Goal: Information Seeking & Learning: Learn about a topic

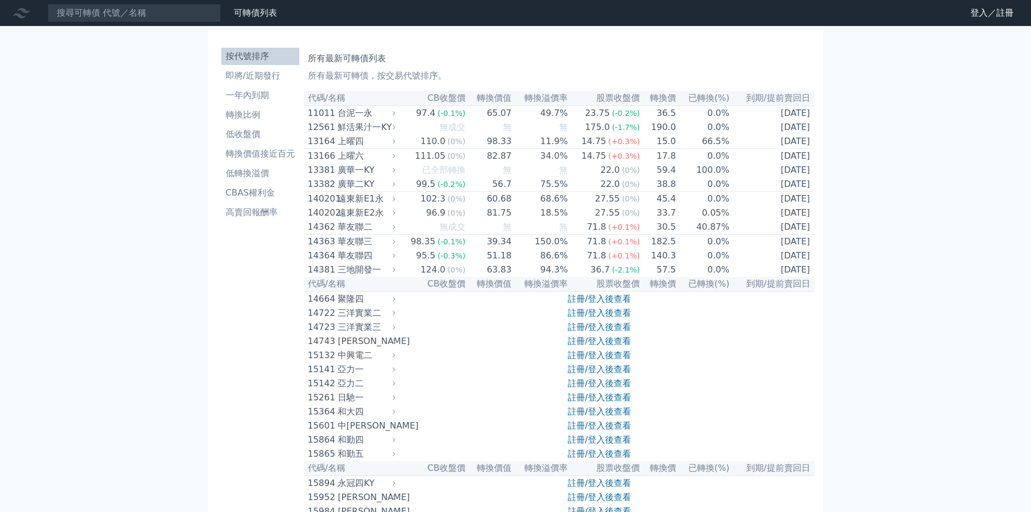
click at [579, 318] on link "註冊/登入後查看" at bounding box center [599, 313] width 63 height 10
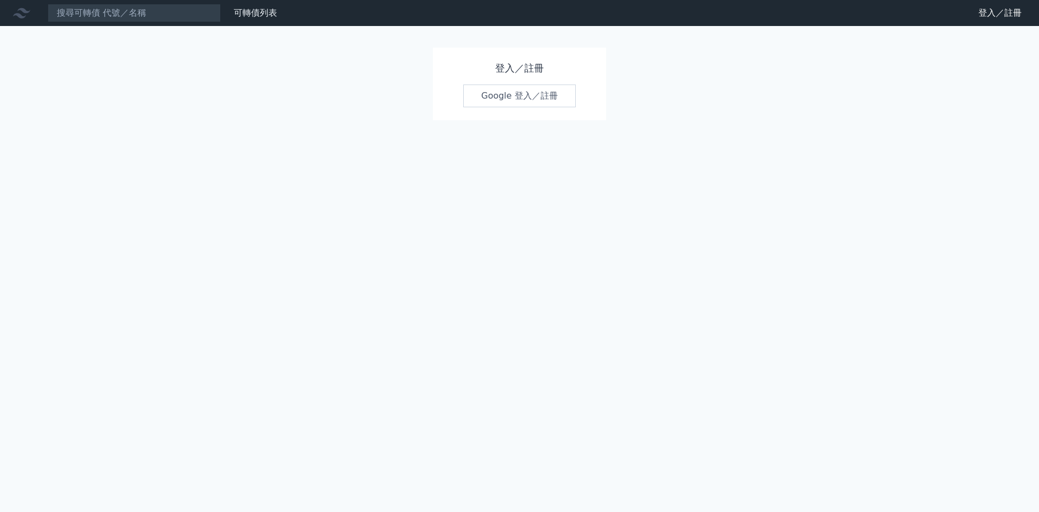
click at [525, 100] on link "Google 登入／註冊" at bounding box center [519, 95] width 113 height 23
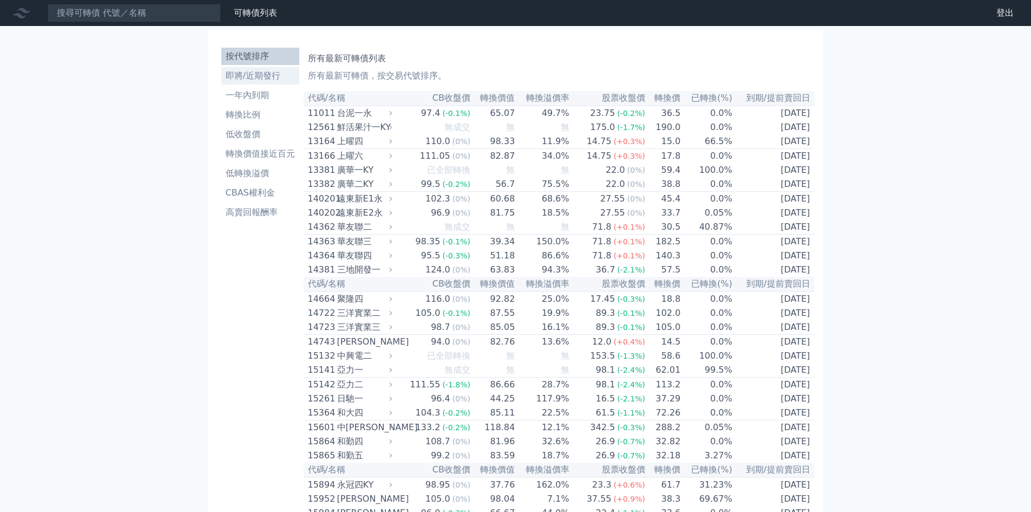
click at [257, 76] on li "即將/近期發行" at bounding box center [260, 75] width 78 height 13
